Goal: Communication & Community: Answer question/provide support

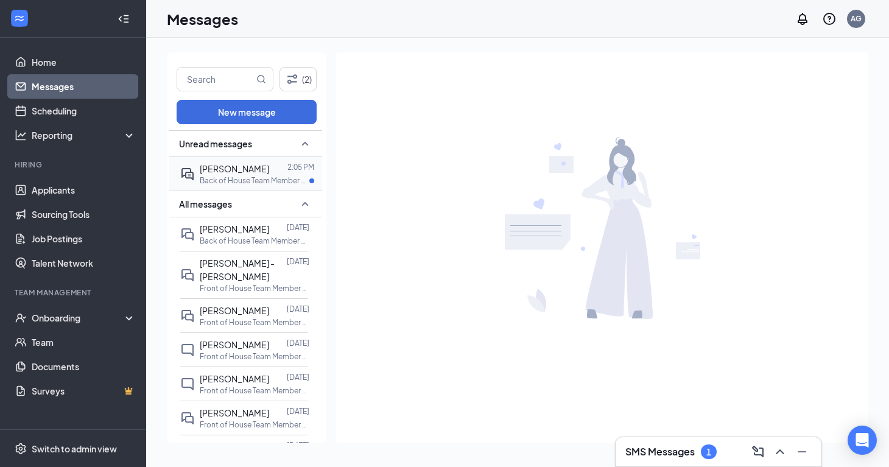
click at [249, 164] on span "[PERSON_NAME]" at bounding box center [234, 168] width 69 height 11
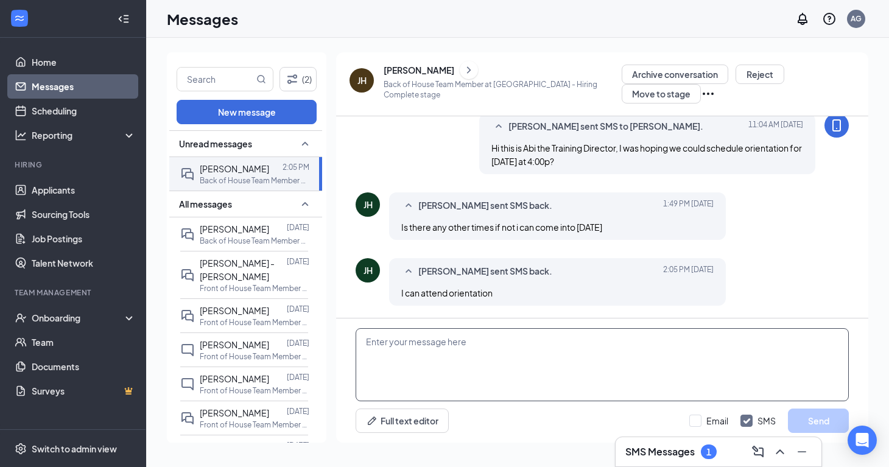
click at [587, 354] on textarea at bounding box center [602, 364] width 493 height 73
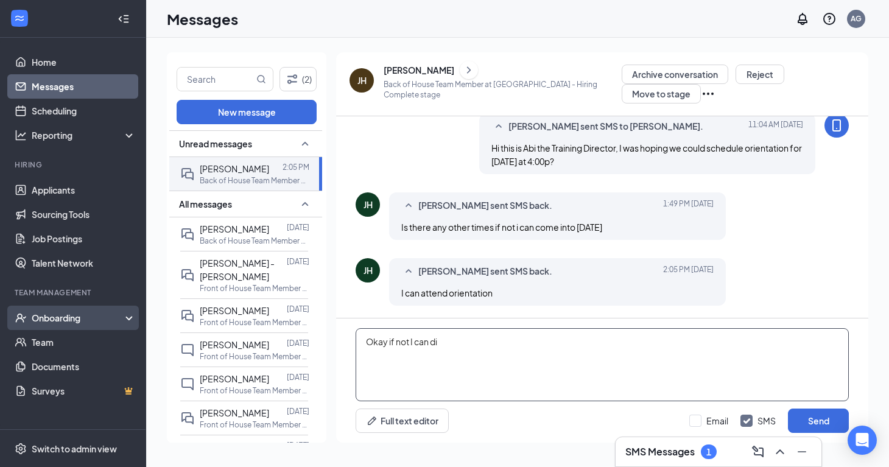
type textarea "Okay if not I can di"
click at [91, 327] on div "Onboarding" at bounding box center [73, 318] width 146 height 24
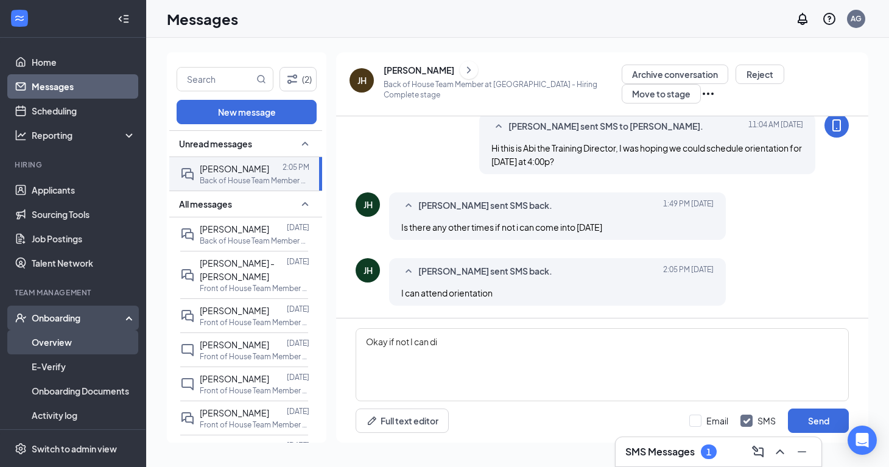
click at [88, 342] on link "Overview" at bounding box center [84, 342] width 104 height 24
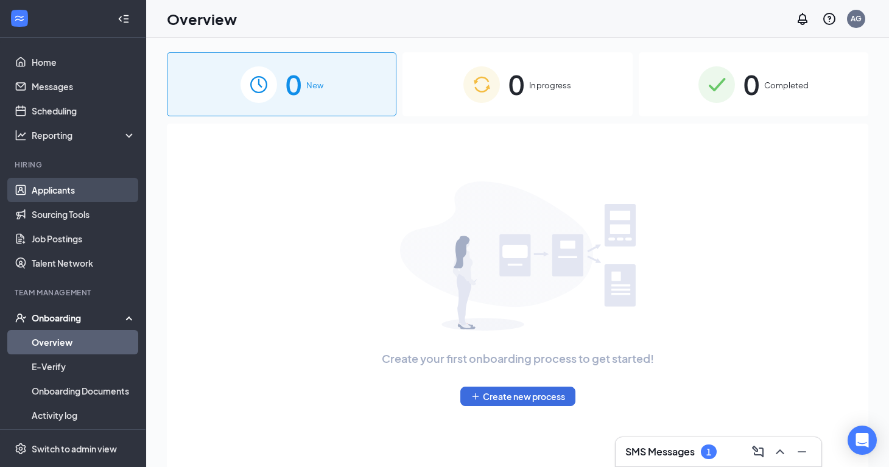
click at [97, 189] on link "Applicants" at bounding box center [84, 190] width 104 height 24
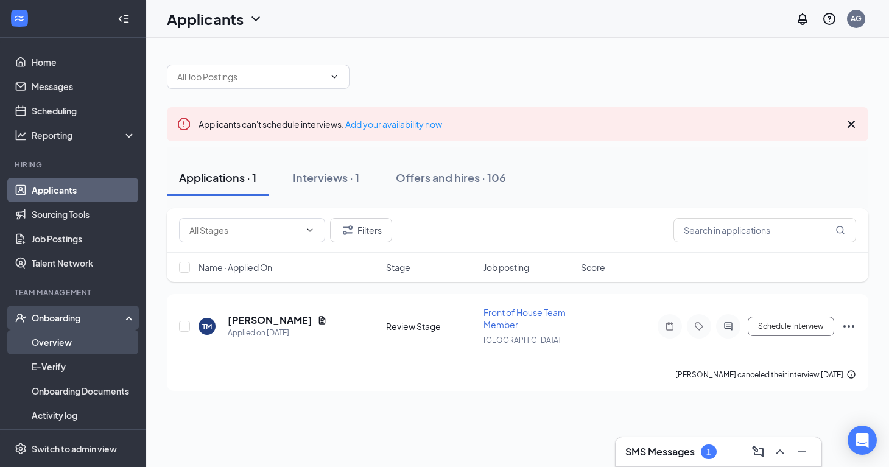
click at [83, 339] on link "Overview" at bounding box center [84, 342] width 104 height 24
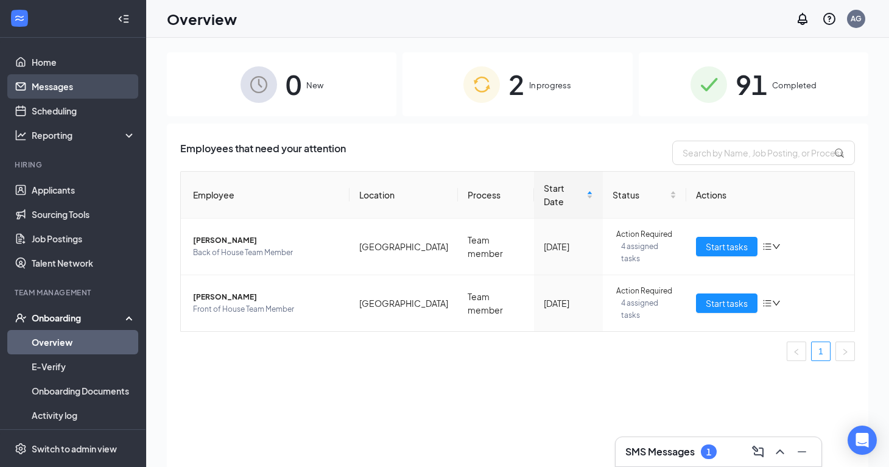
click at [120, 88] on link "Messages" at bounding box center [84, 86] width 104 height 24
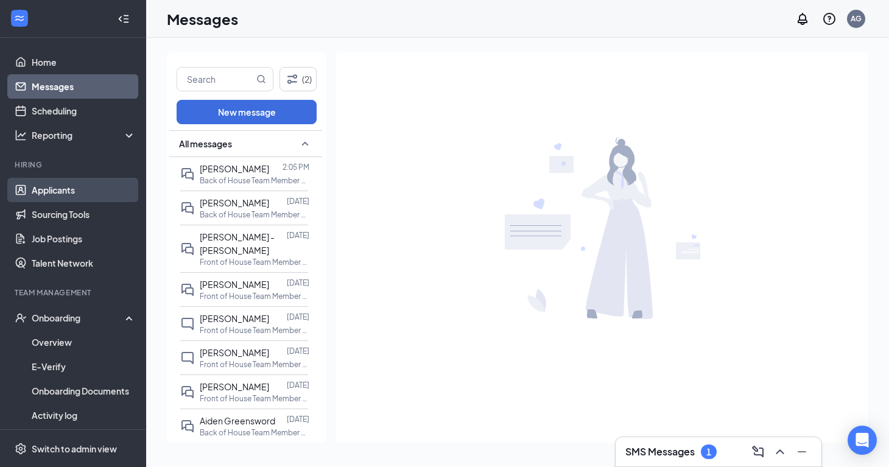
click at [102, 193] on link "Applicants" at bounding box center [84, 190] width 104 height 24
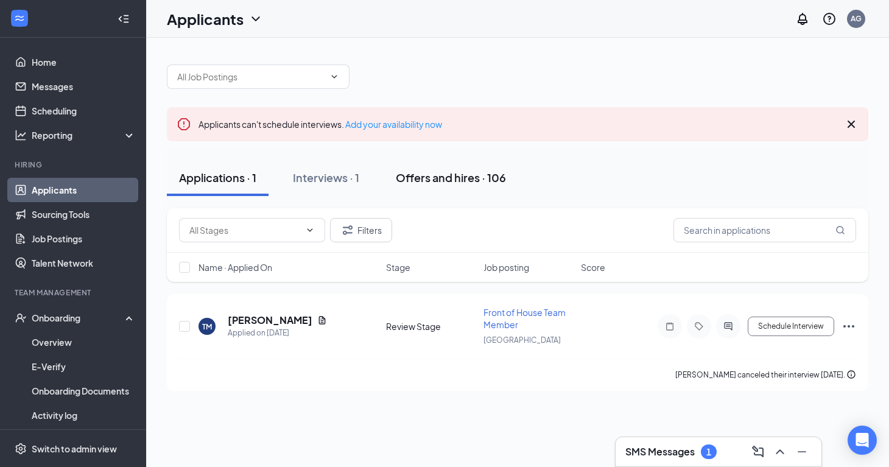
click at [482, 166] on button "Offers and hires · 106" at bounding box center [451, 178] width 135 height 37
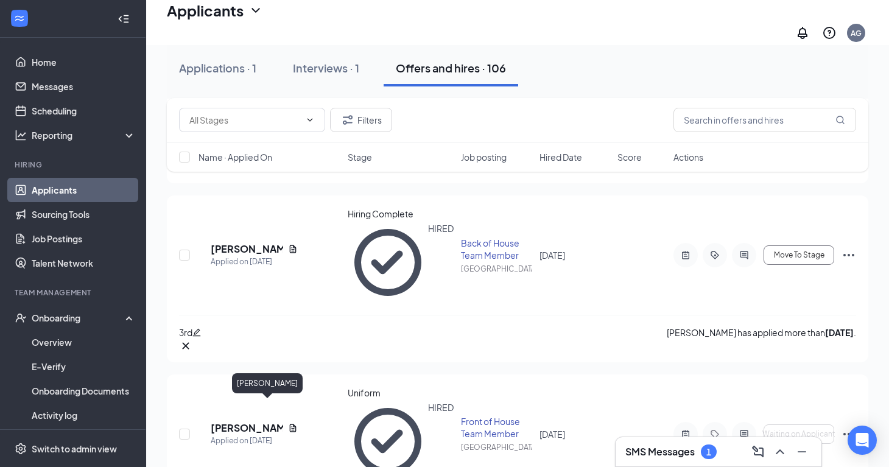
scroll to position [455, 0]
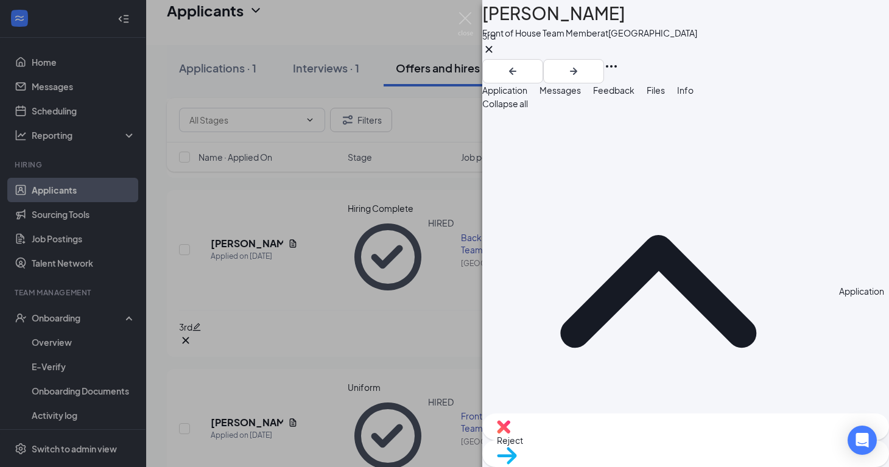
click at [634, 96] on span "Feedback" at bounding box center [613, 90] width 41 height 11
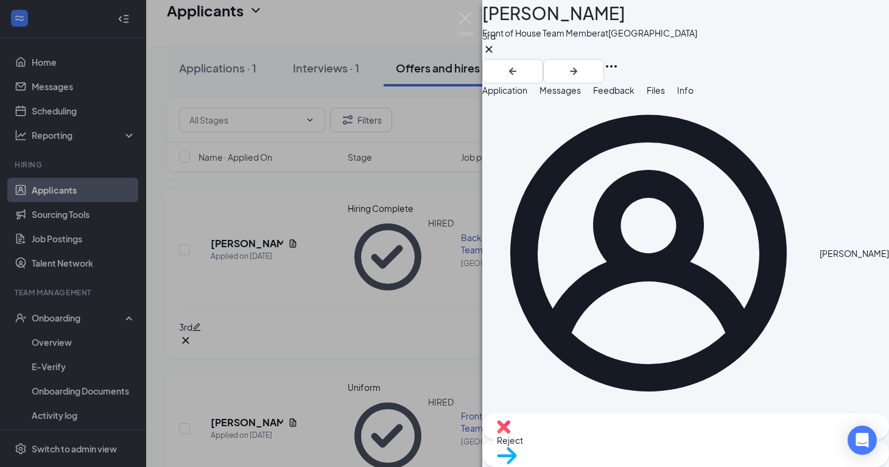
scroll to position [502, 0]
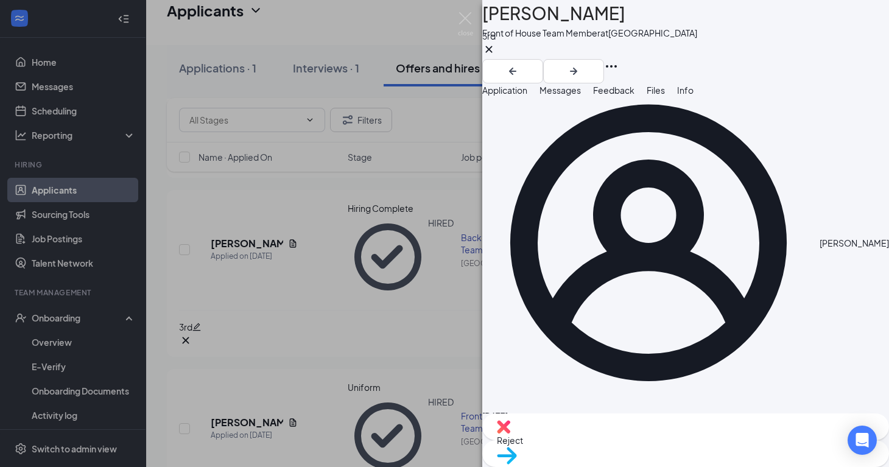
click at [304, 242] on div "LM Lauren Martinez Front of House Team Member at North 31st Street 3rd Applicat…" at bounding box center [444, 233] width 889 height 467
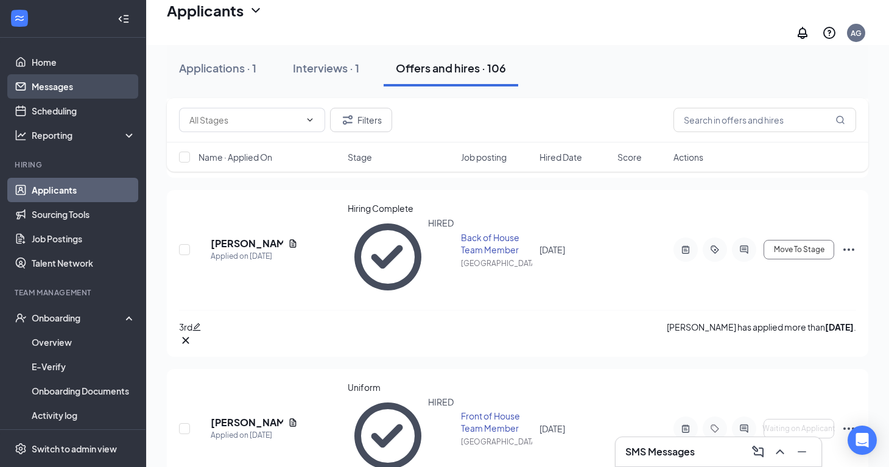
click at [49, 86] on link "Messages" at bounding box center [84, 86] width 104 height 24
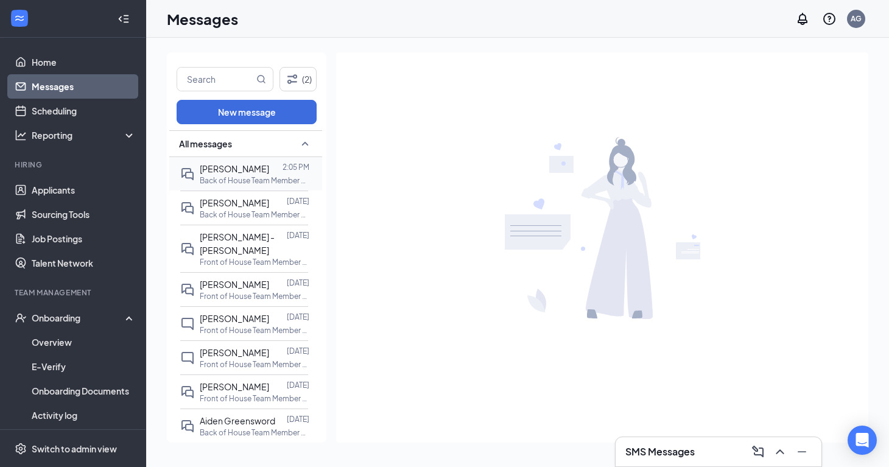
click at [245, 175] on p "Back of House Team Member at [GEOGRAPHIC_DATA]" at bounding box center [255, 180] width 110 height 10
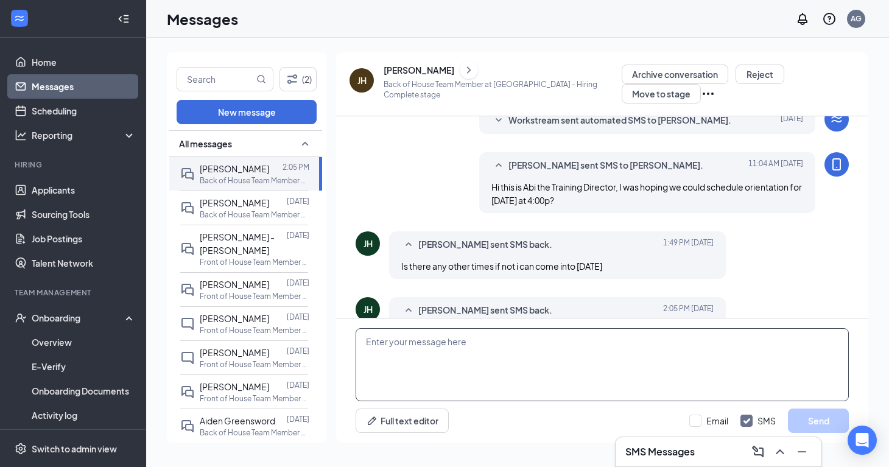
scroll to position [219, 0]
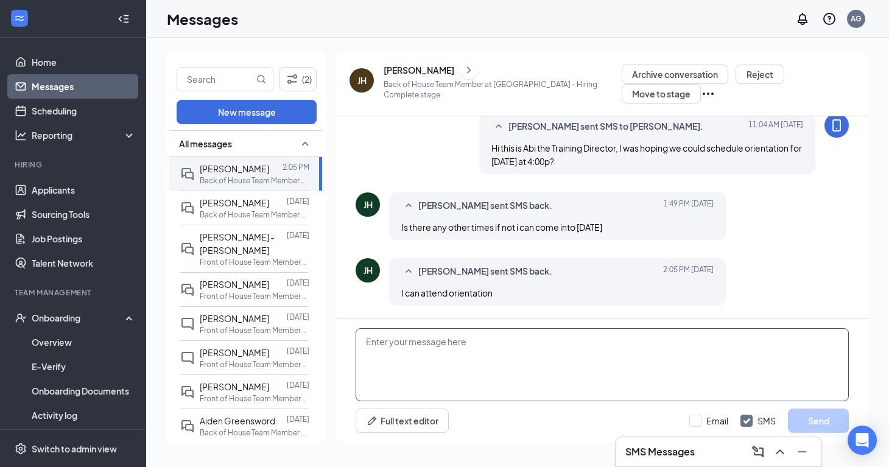
click at [445, 351] on textarea at bounding box center [602, 364] width 493 height 73
type textarea "Okay if not I can do [DATE] at 4? If that works better for you?"
click at [830, 410] on button "Send" at bounding box center [818, 421] width 61 height 24
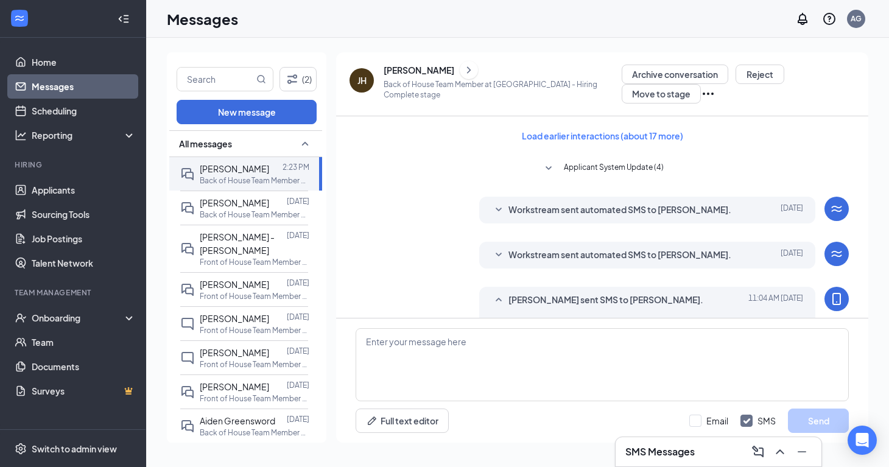
scroll to position [239, 0]
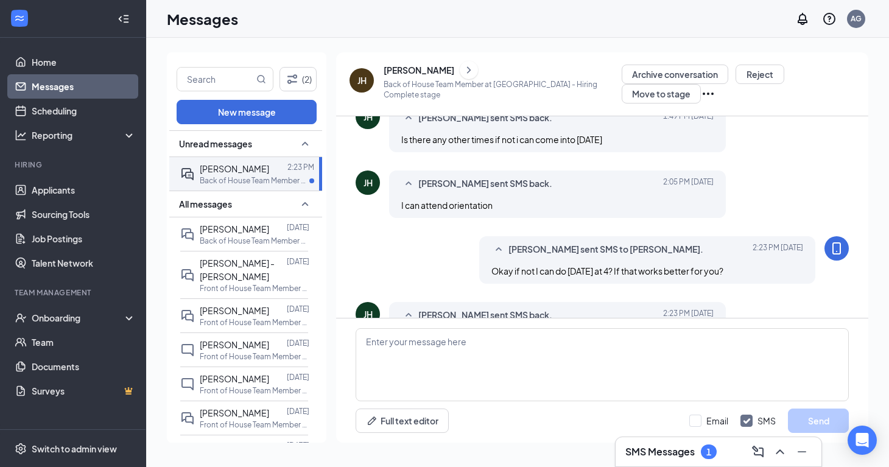
scroll to position [305, 0]
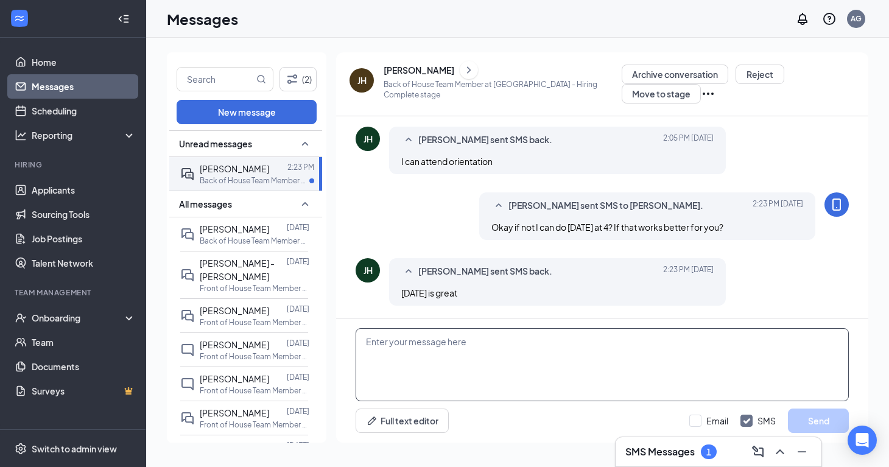
click at [538, 353] on textarea at bounding box center [602, 364] width 493 height 73
type textarea "Okay perfect, If you can please bring your Id and your social security card"
click at [816, 421] on button "Send" at bounding box center [818, 421] width 61 height 24
